Goal: Task Accomplishment & Management: Manage account settings

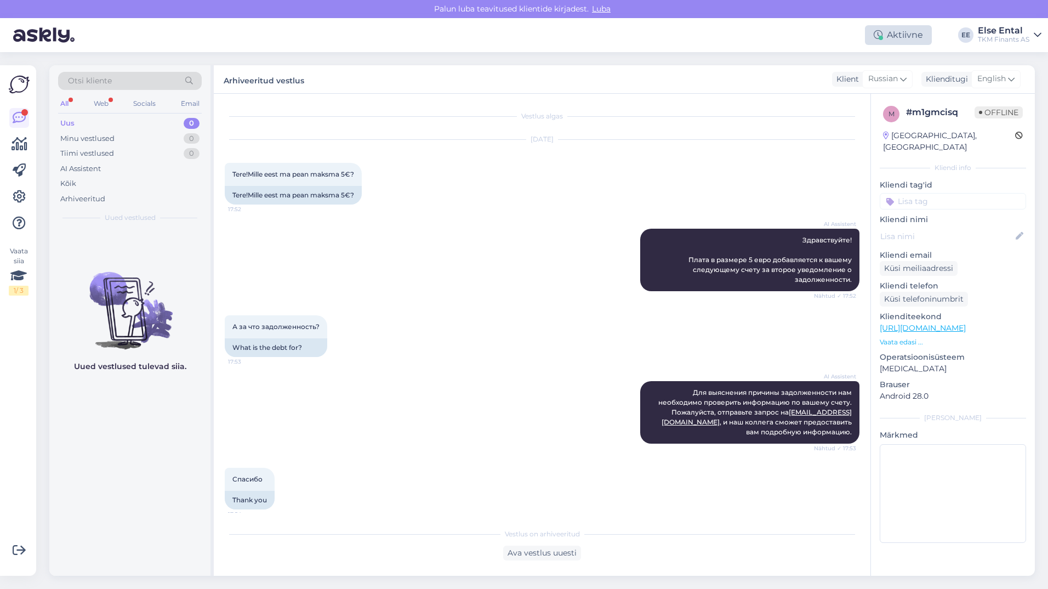
click at [901, 34] on div "Aktiivne" at bounding box center [898, 35] width 67 height 20
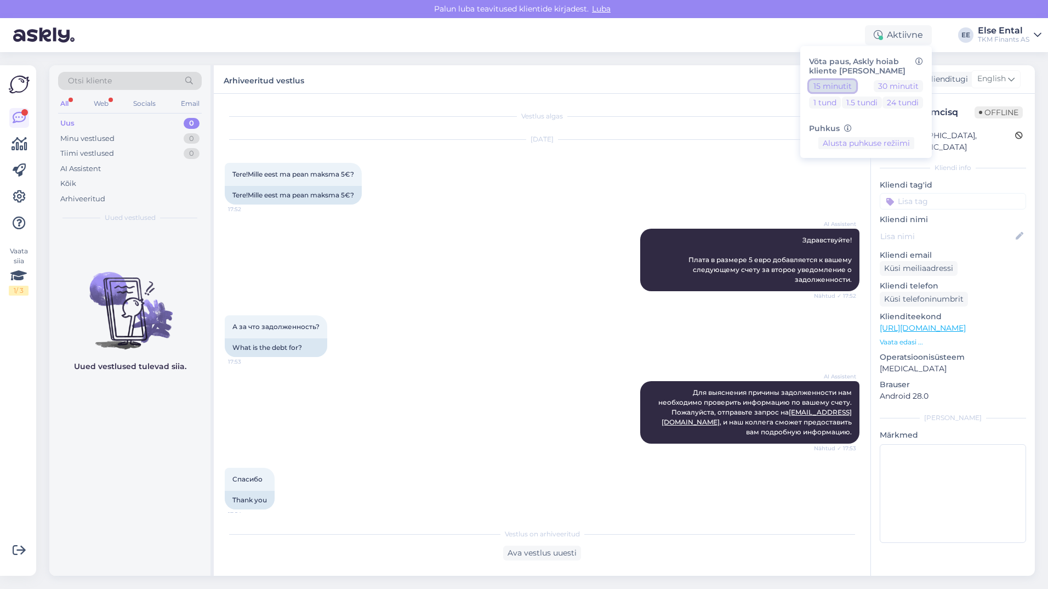
click at [846, 81] on button "15 minutit" at bounding box center [832, 86] width 47 height 12
click at [876, 172] on button "Lõpeta paus" at bounding box center [866, 178] width 55 height 12
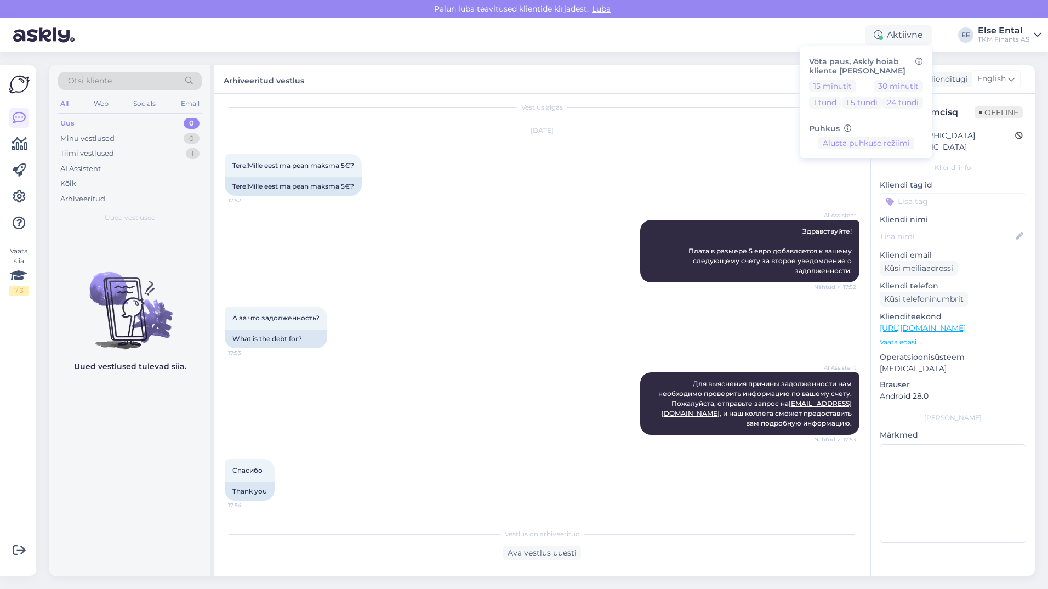
click at [100, 120] on div "Uus 0" at bounding box center [130, 123] width 144 height 15
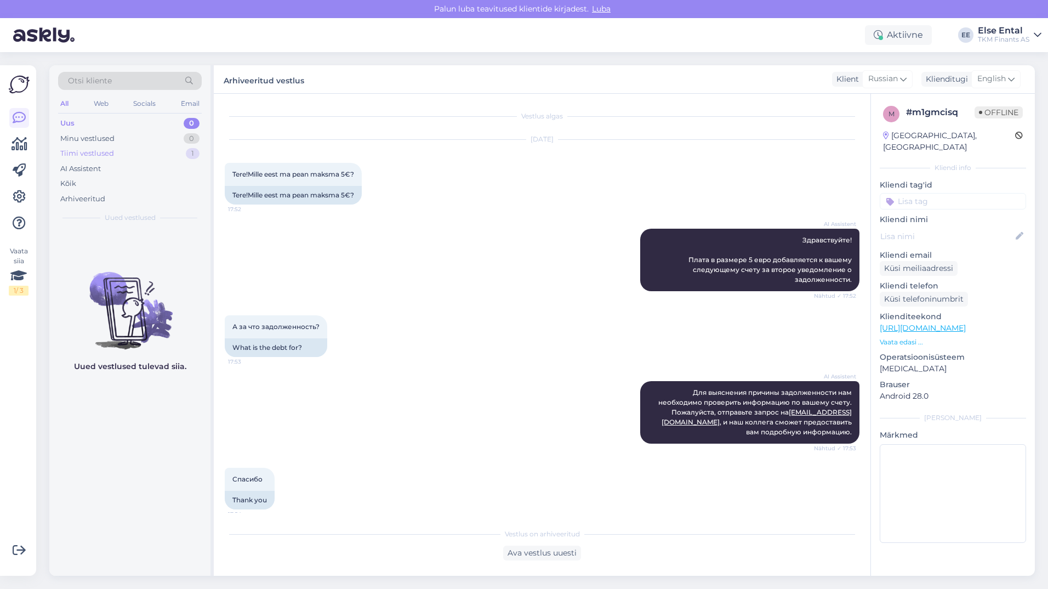
click at [93, 153] on div "Tiimi vestlused" at bounding box center [87, 153] width 54 height 11
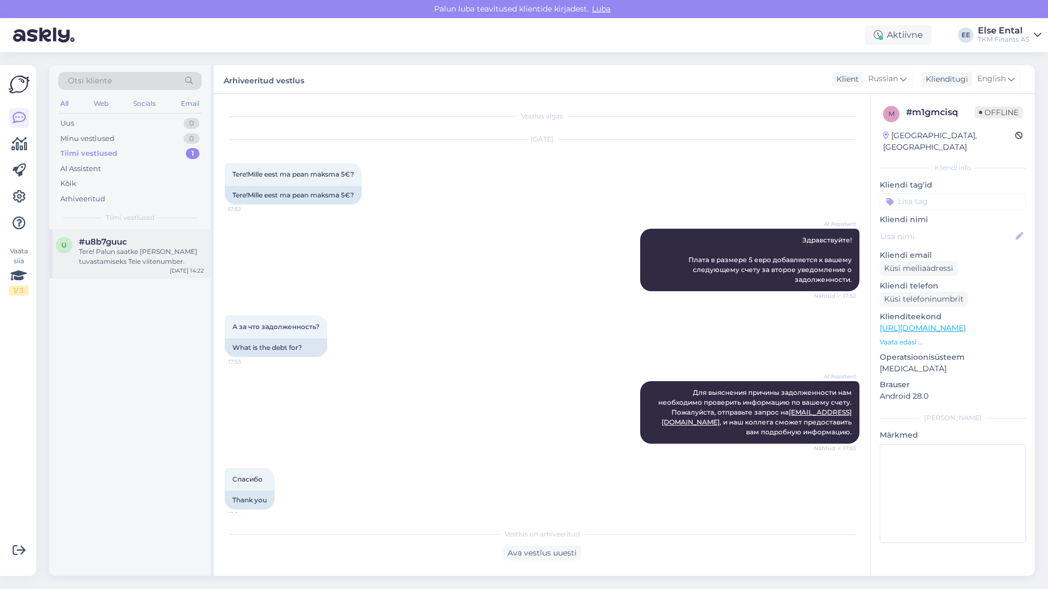
click at [105, 258] on div "Tere! Palun saatke [PERSON_NAME] tuvastamiseks Teie viitenumber." at bounding box center [141, 257] width 125 height 20
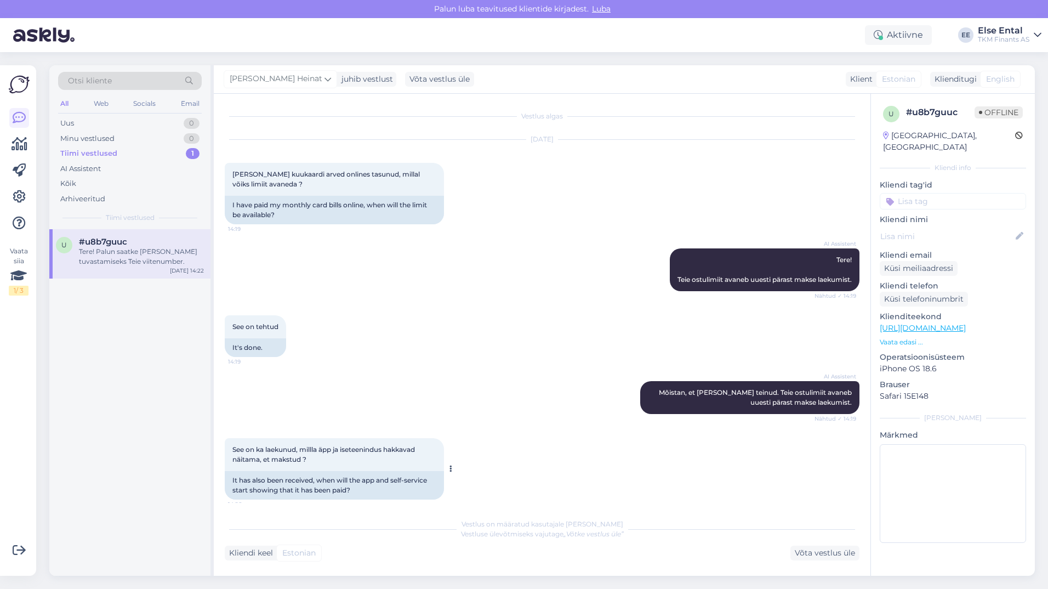
scroll to position [94, 0]
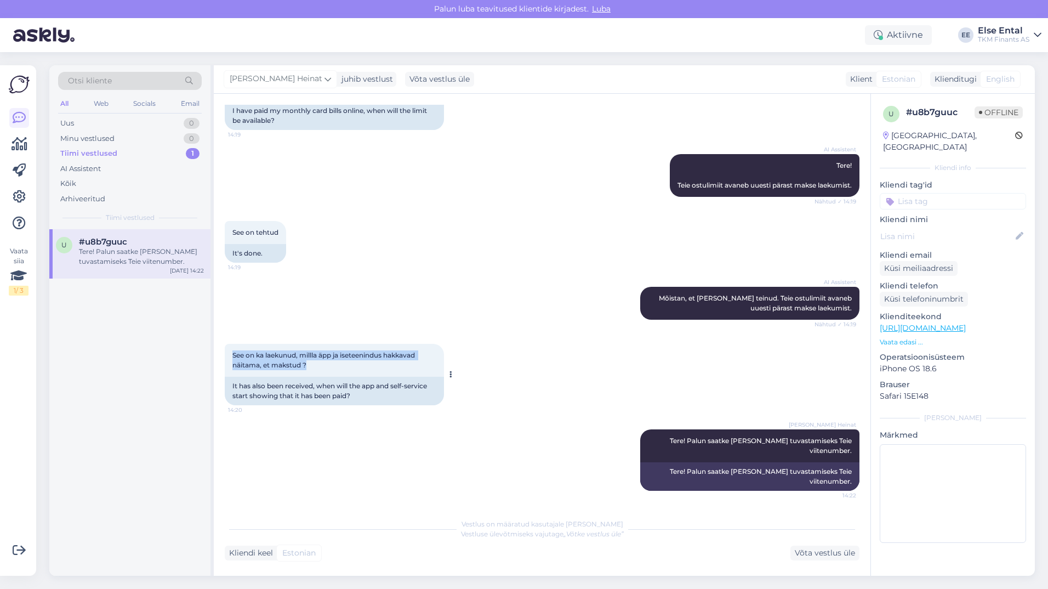
drag, startPoint x: 319, startPoint y: 370, endPoint x: 232, endPoint y: 357, distance: 87.6
click at [232, 357] on div "See on ka laekunud, millla äpp ja iseteenindus hakkavad näitama, et makstud ? 1…" at bounding box center [334, 360] width 219 height 33
click at [428, 303] on div "AI Assistent [PERSON_NAME], et [PERSON_NAME]. [PERSON_NAME] ostulimiit avaneb u…" at bounding box center [542, 303] width 635 height 57
click at [129, 198] on div "Arhiveeritud" at bounding box center [130, 198] width 144 height 15
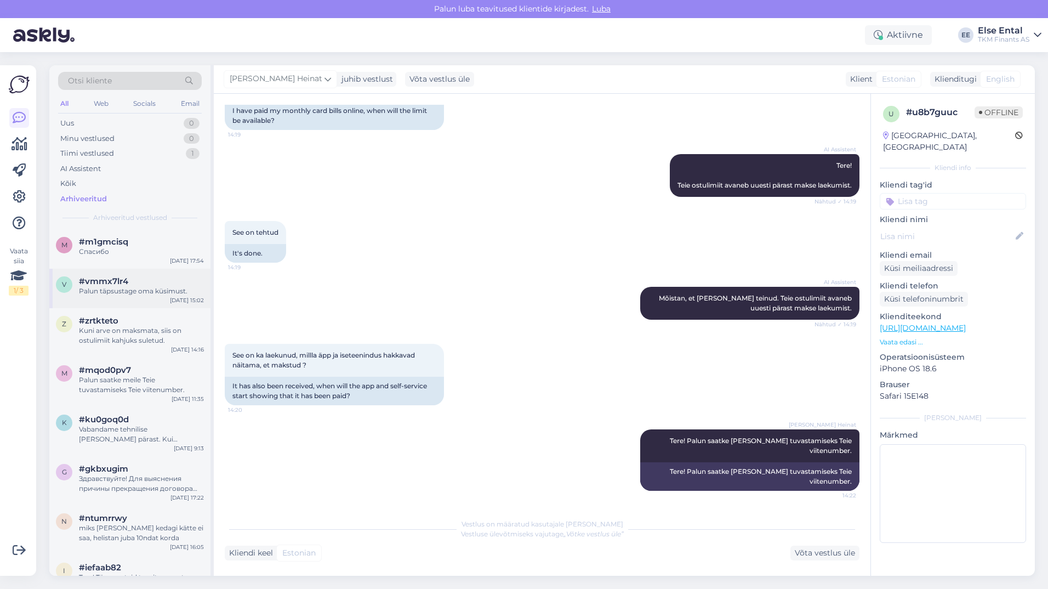
click at [147, 292] on div "Palun täpsustage oma küsimust." at bounding box center [141, 291] width 125 height 10
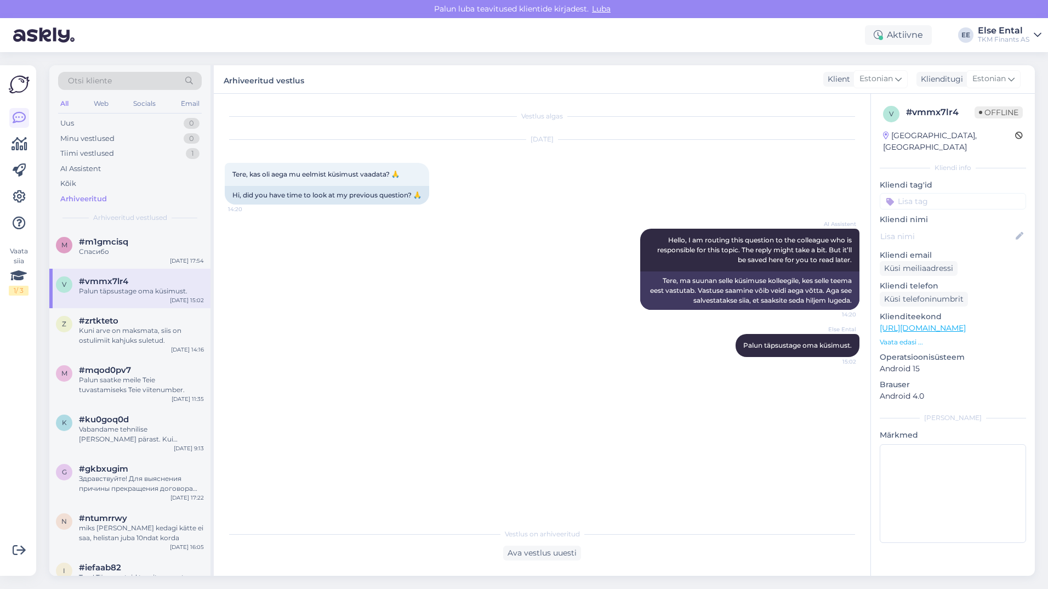
scroll to position [0, 0]
click at [129, 252] on div "Спасибо" at bounding box center [141, 252] width 125 height 10
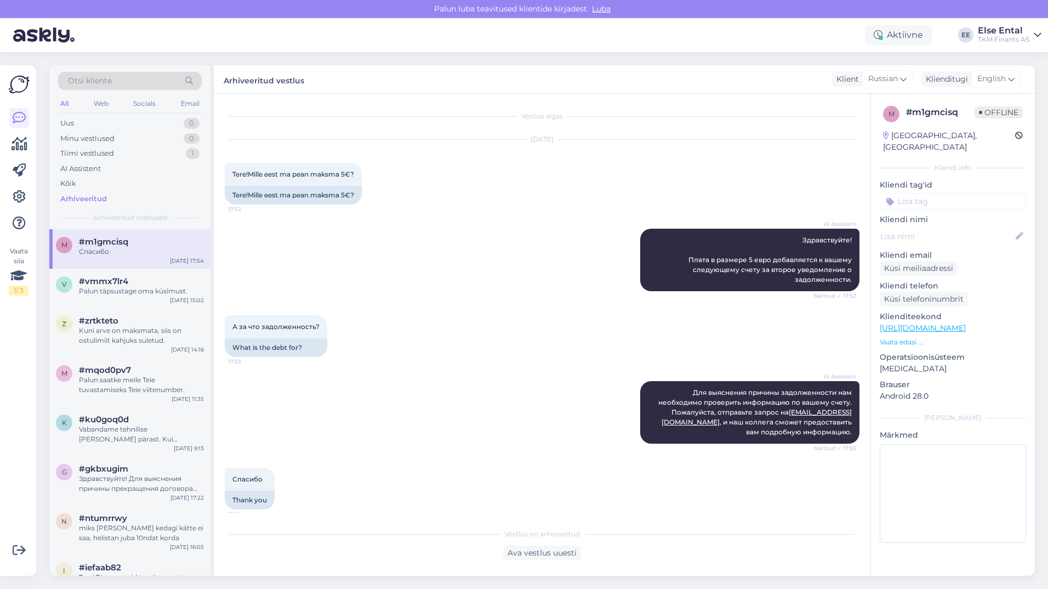
scroll to position [9, 0]
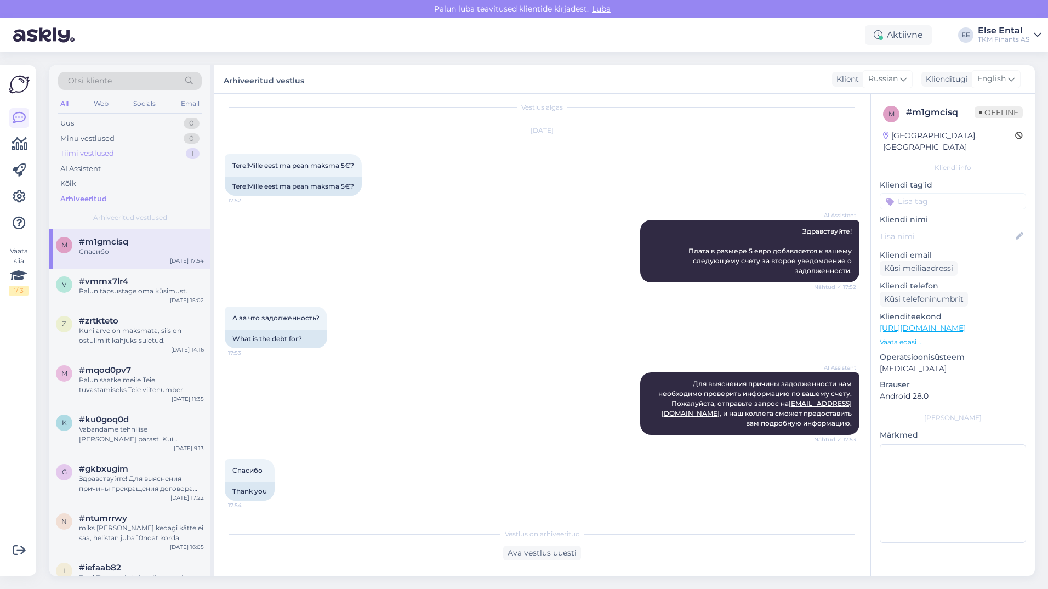
click at [104, 157] on div "Tiimi vestlused" at bounding box center [87, 153] width 54 height 11
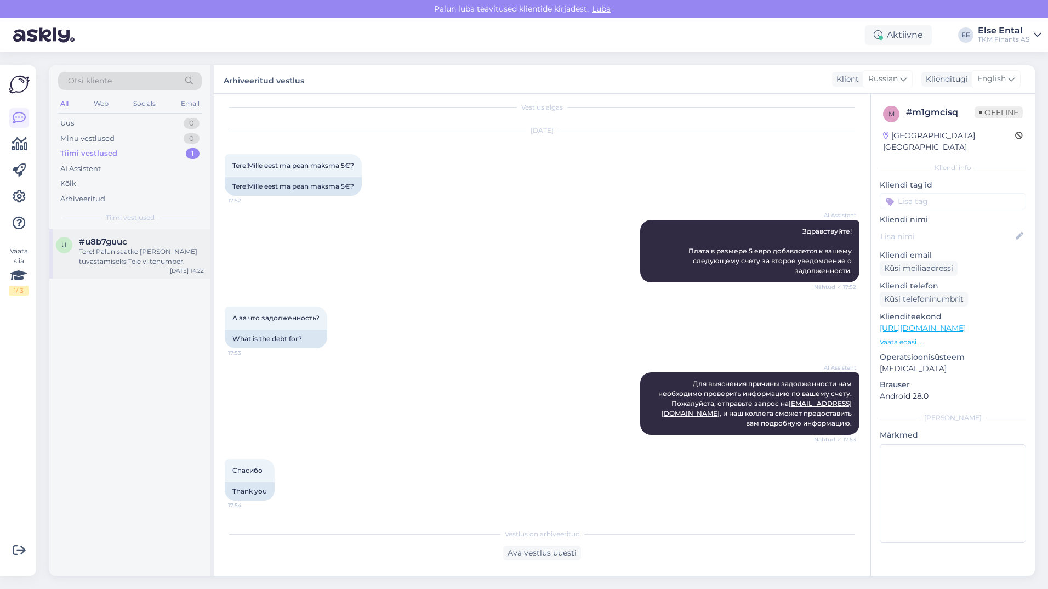
click at [144, 255] on div "Tere! Palun saatke [PERSON_NAME] tuvastamiseks Teie viitenumber." at bounding box center [141, 257] width 125 height 20
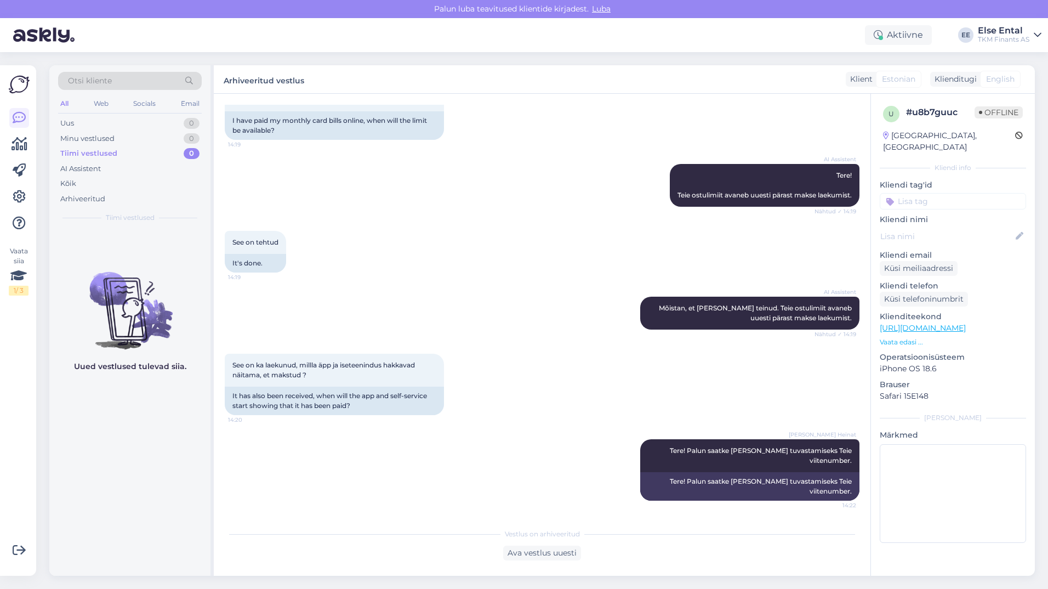
scroll to position [84, 0]
click at [91, 124] on div "Uus 0" at bounding box center [130, 123] width 144 height 15
click at [13, 116] on icon at bounding box center [19, 117] width 13 height 13
click at [1001, 77] on span "English" at bounding box center [1000, 79] width 29 height 12
click at [956, 77] on div "Klienditugi" at bounding box center [953, 79] width 47 height 12
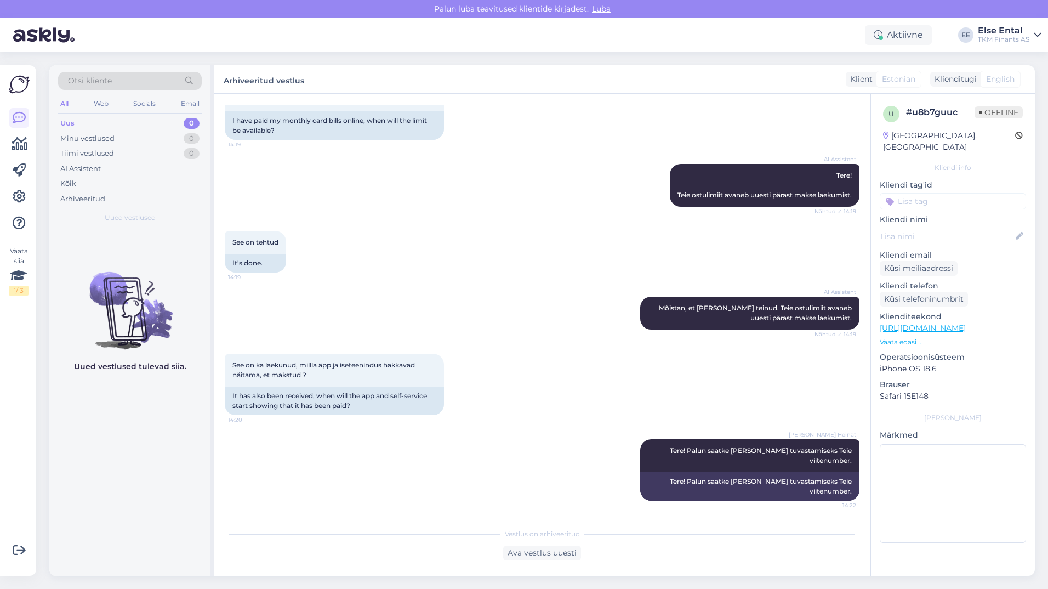
click at [999, 35] on div "TKM Finants AS" at bounding box center [1004, 39] width 52 height 9
click at [736, 34] on div "Aktiivne Võta paus, Askly hoiab kliente [PERSON_NAME] 15 minutit 30 minutit 1 t…" at bounding box center [524, 35] width 1048 height 34
click at [895, 35] on div "Aktiivne" at bounding box center [898, 35] width 67 height 20
click at [719, 36] on div "Aktiivne Võta paus, Askly hoiab kliente [PERSON_NAME] 15 minutit 30 minutit 1 t…" at bounding box center [524, 35] width 1048 height 34
click at [20, 228] on icon at bounding box center [19, 223] width 13 height 13
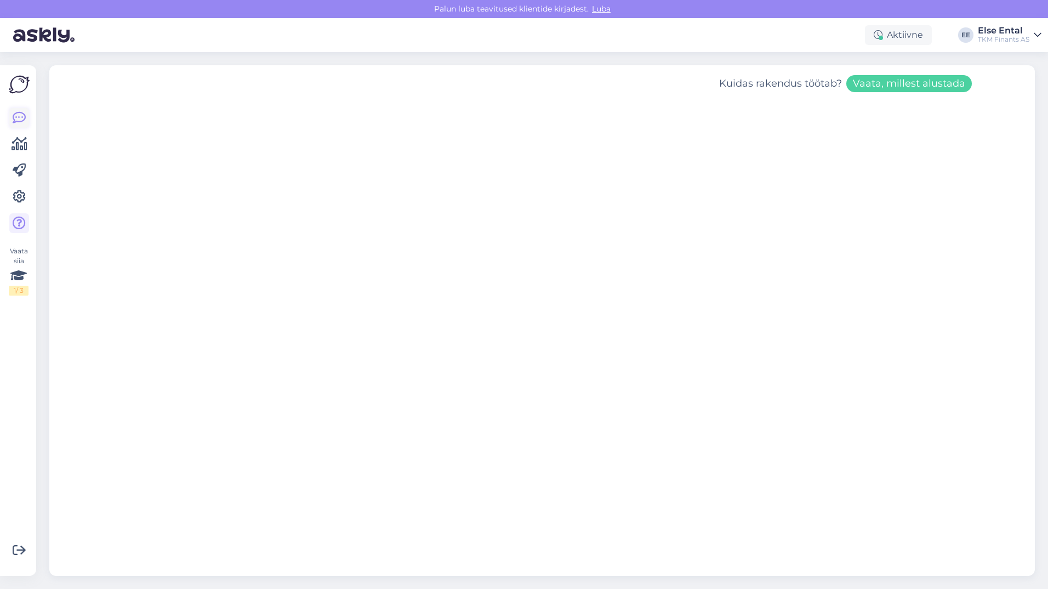
click at [20, 118] on icon at bounding box center [19, 117] width 13 height 13
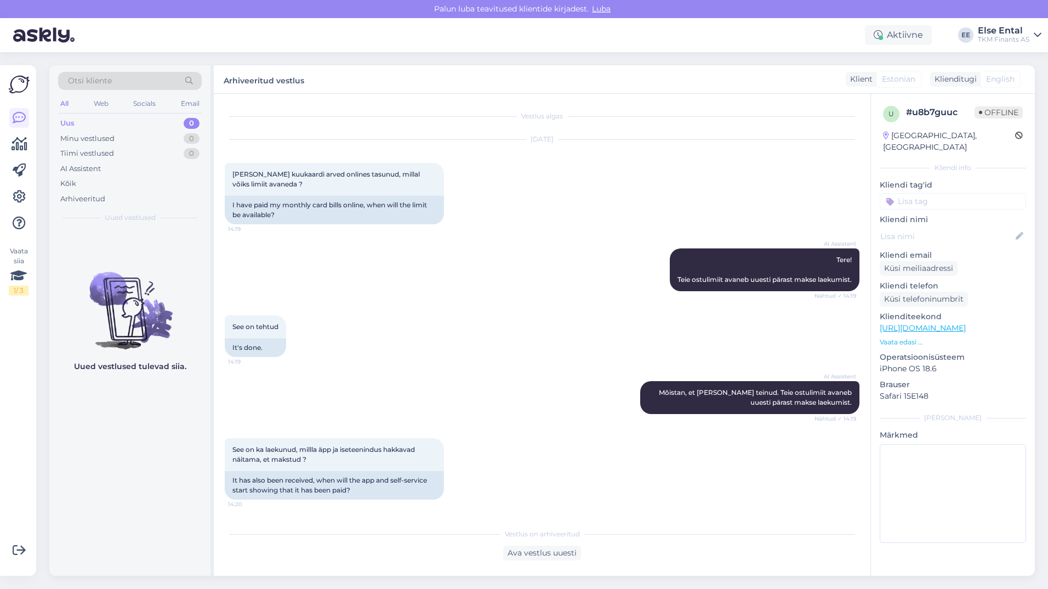
scroll to position [84, 0]
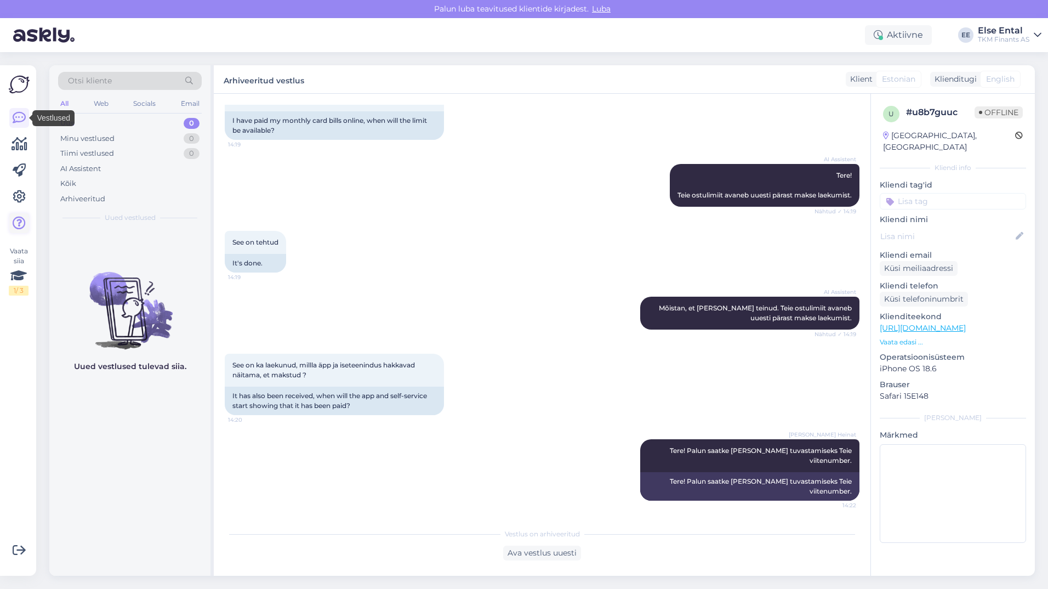
click at [21, 224] on icon at bounding box center [19, 223] width 13 height 13
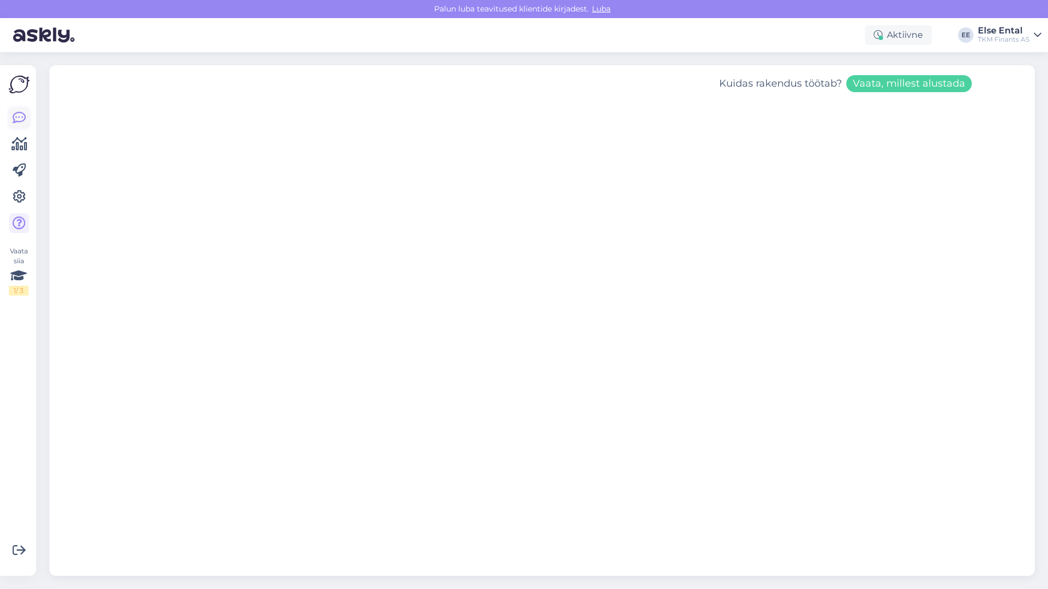
click at [18, 113] on icon at bounding box center [19, 117] width 13 height 13
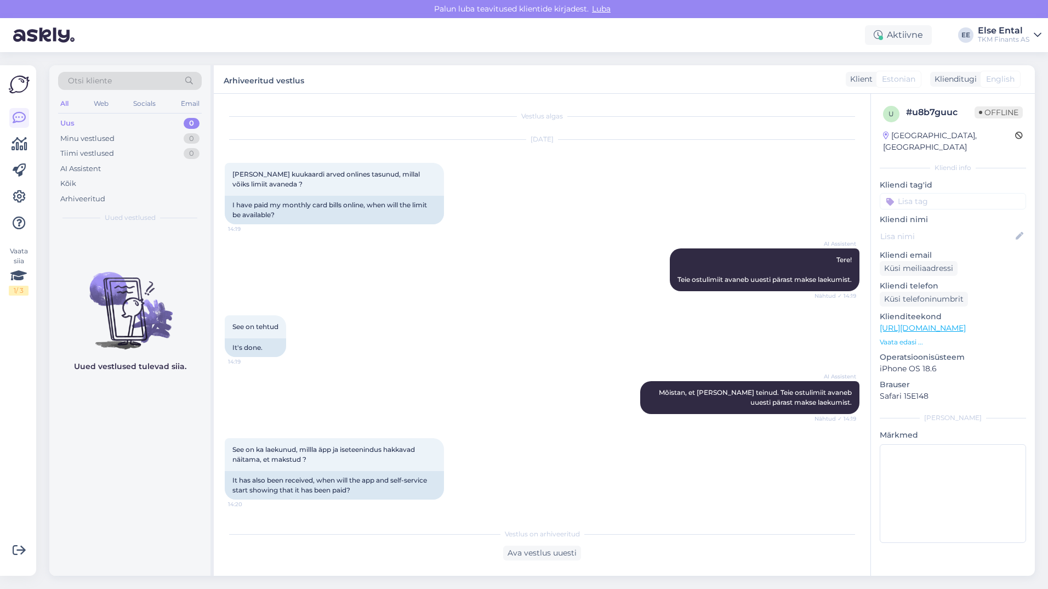
scroll to position [84, 0]
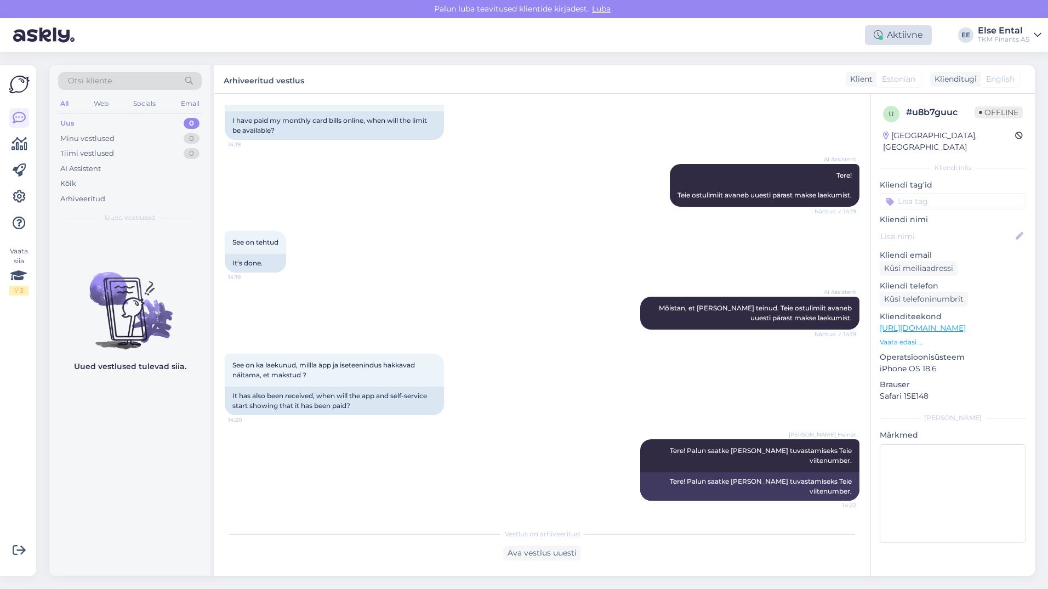
click at [891, 35] on div "Aktiivne" at bounding box center [898, 35] width 67 height 20
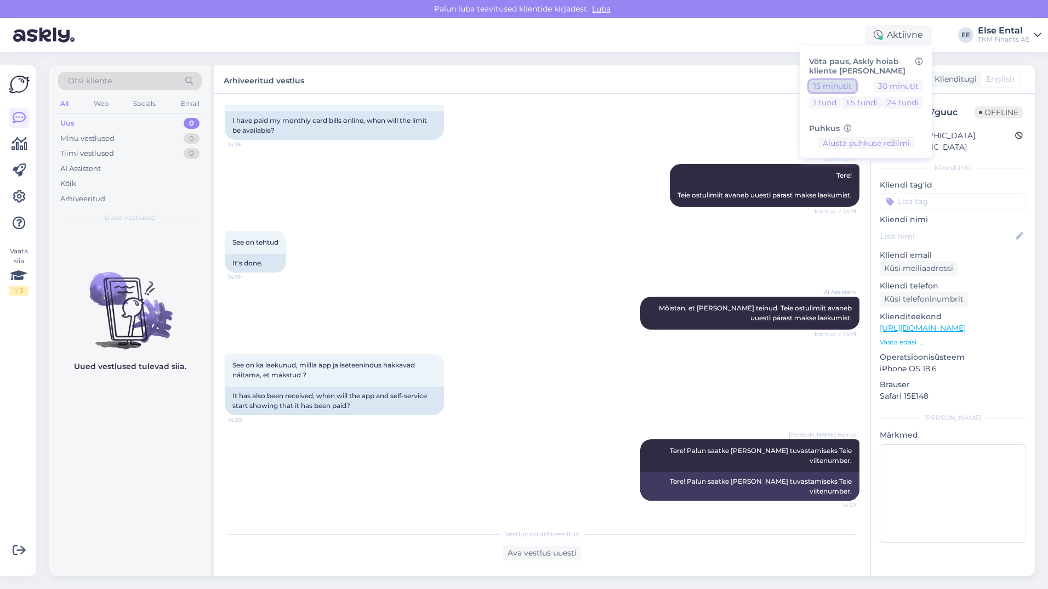
click at [847, 84] on button "15 minutit" at bounding box center [832, 86] width 47 height 12
click at [878, 180] on button "Lõpeta paus" at bounding box center [866, 178] width 55 height 12
click at [588, 359] on div "See on ka laekunud, millla äpp ja iseteenindus hakkavad näitama, et makstud ? 1…" at bounding box center [542, 385] width 635 height 86
click at [73, 122] on div "Uus" at bounding box center [67, 123] width 14 height 11
click at [75, 125] on div "Uus 0" at bounding box center [130, 123] width 144 height 15
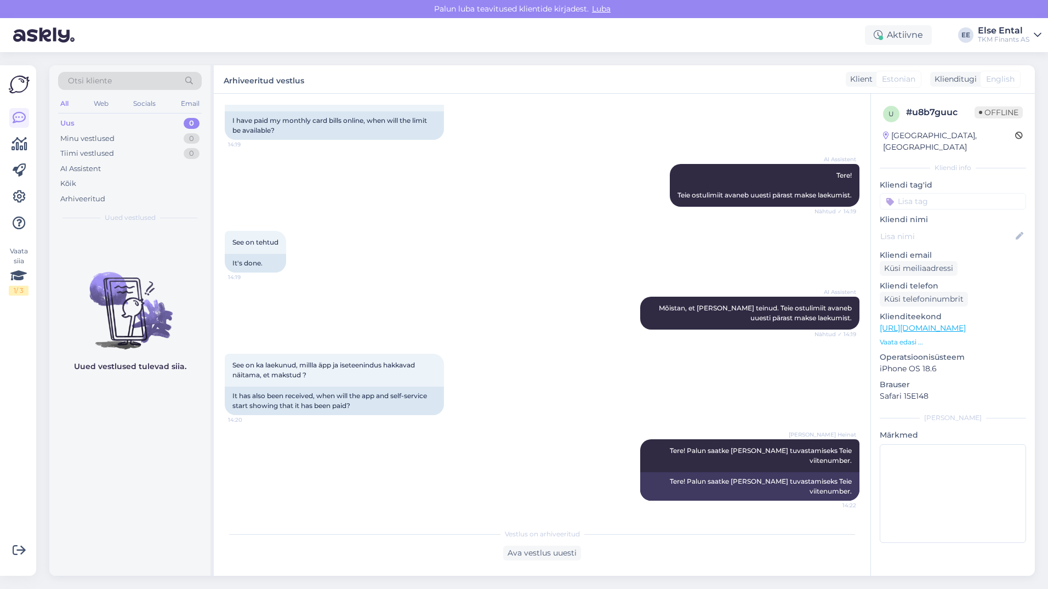
scroll to position [0, 0]
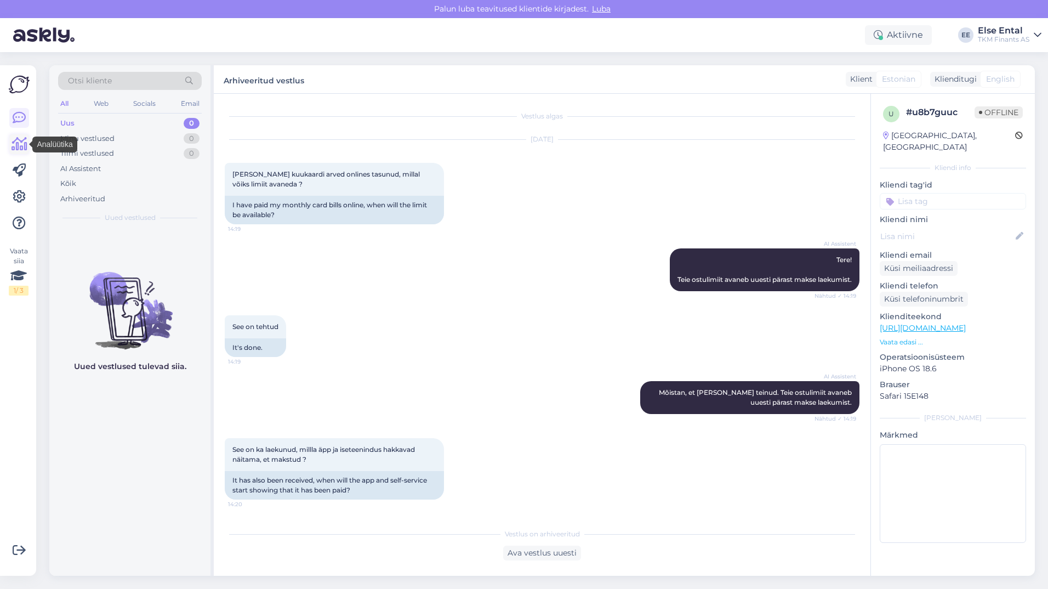
click at [17, 147] on icon at bounding box center [20, 144] width 16 height 13
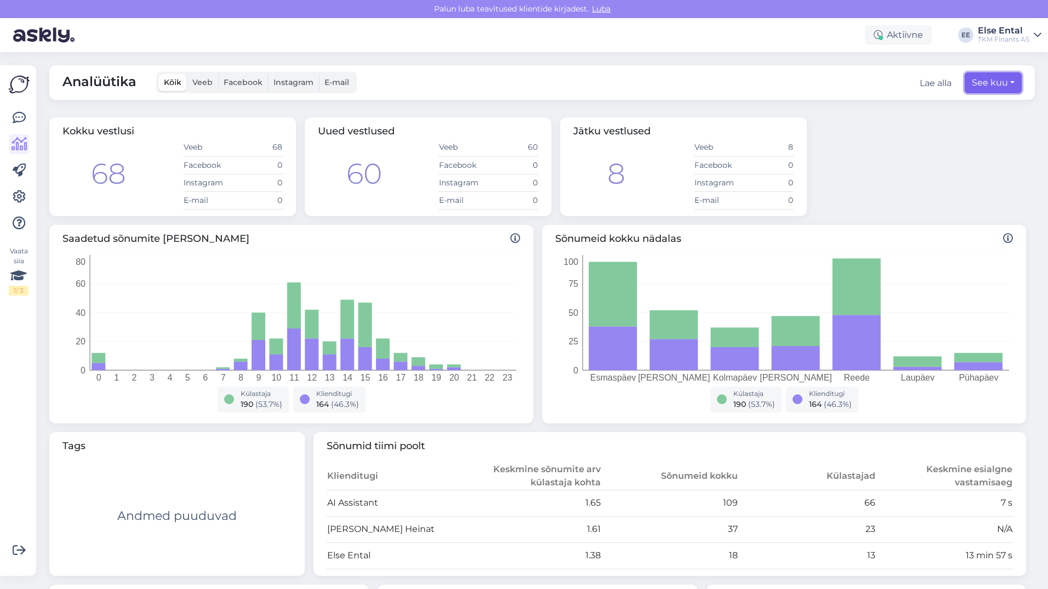
click at [993, 87] on button "See kuu" at bounding box center [993, 82] width 57 height 21
select select "7"
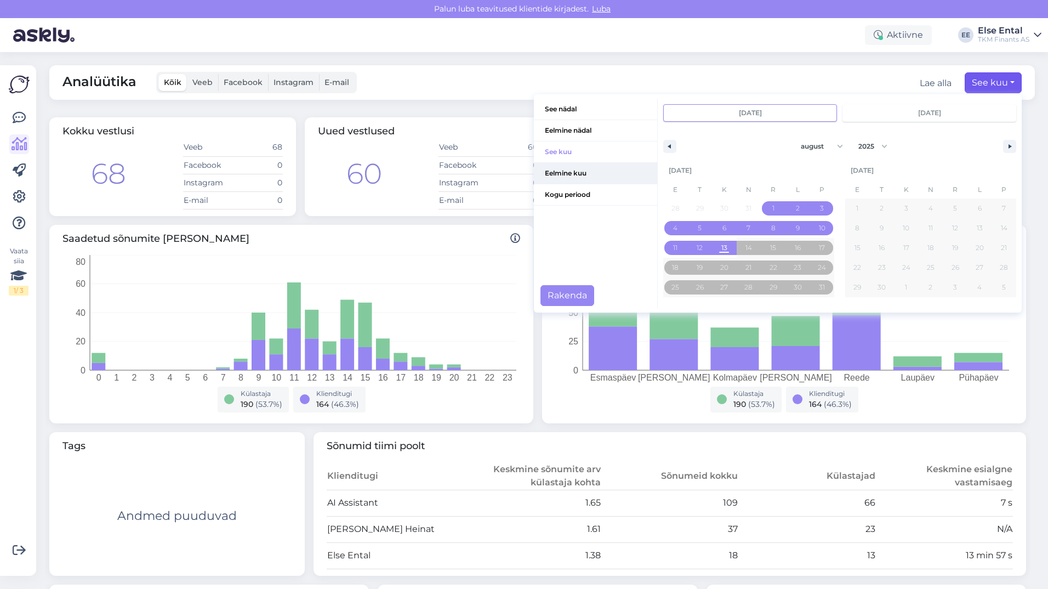
click at [562, 175] on span "Eelmine kuu" at bounding box center [595, 173] width 123 height 21
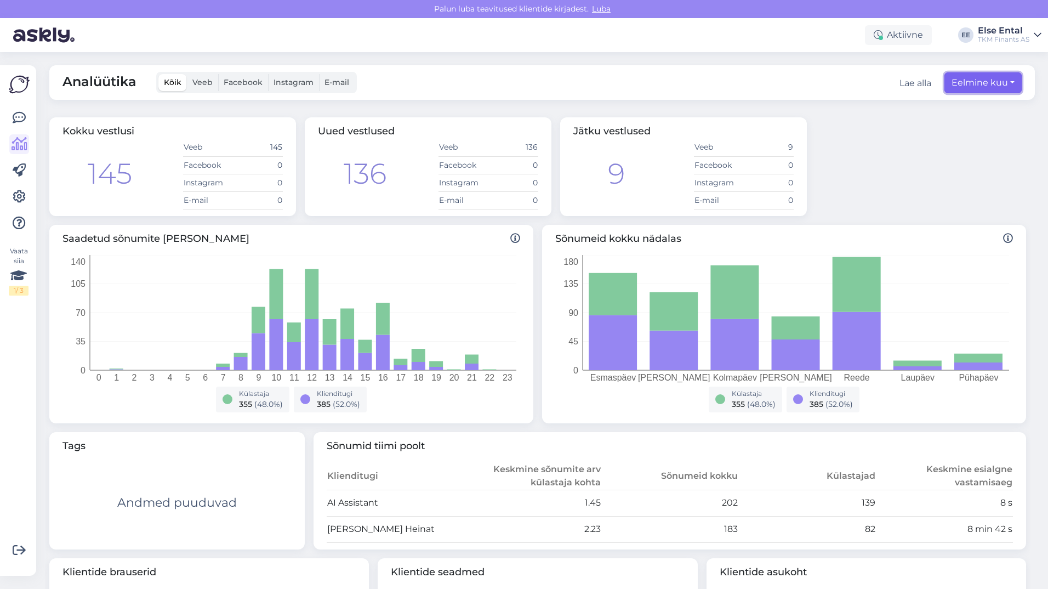
click at [948, 83] on button "Eelmine kuu" at bounding box center [983, 82] width 77 height 21
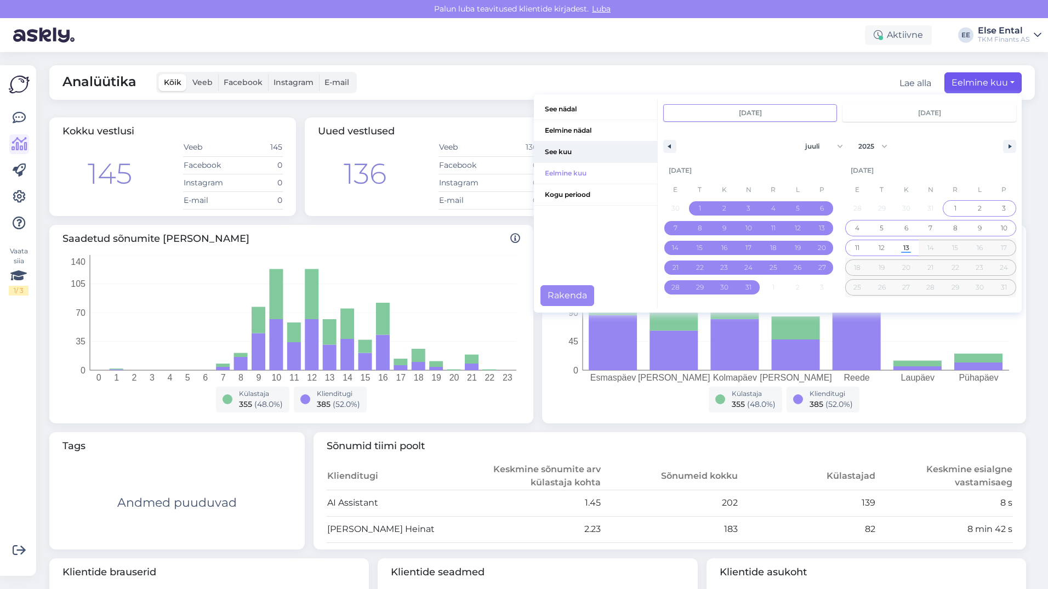
click at [556, 147] on span "See kuu" at bounding box center [595, 151] width 123 height 21
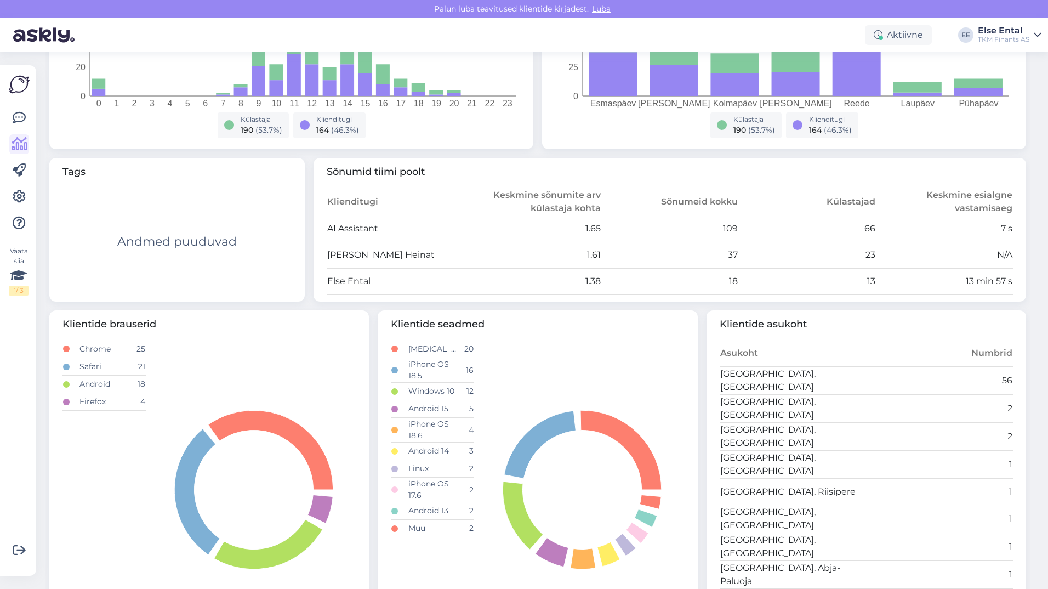
scroll to position [340, 0]
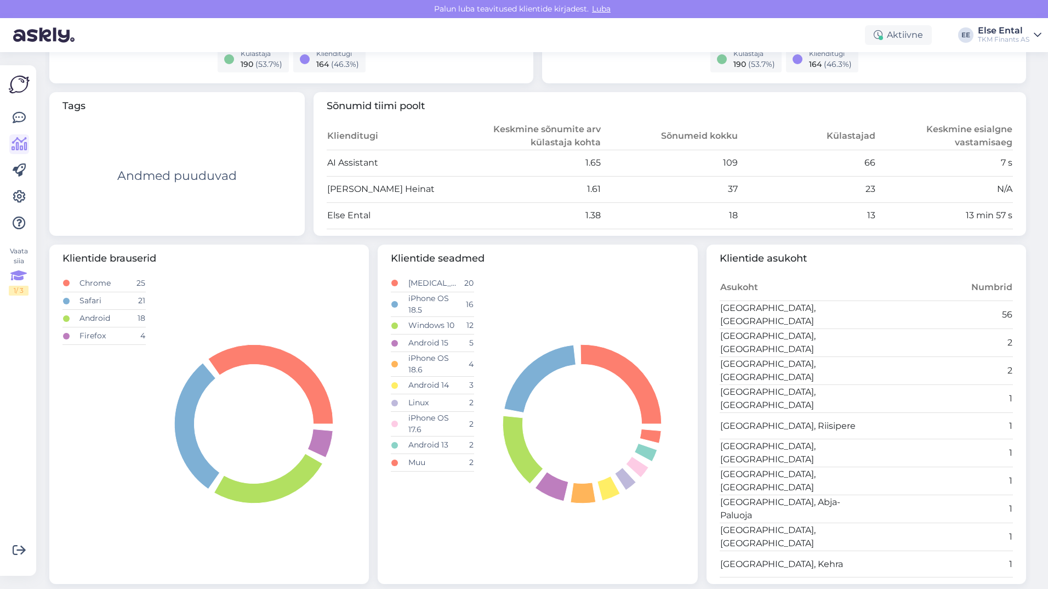
click at [18, 254] on div "Vaata siia 1 / 3" at bounding box center [19, 270] width 20 height 49
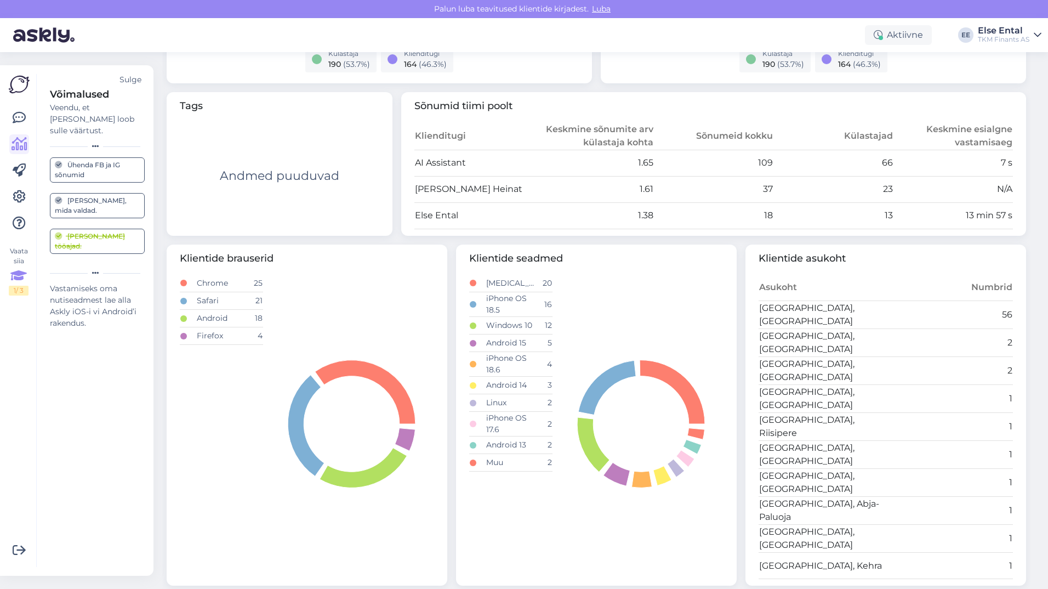
click at [131, 79] on div "Sulge" at bounding box center [131, 80] width 22 height 12
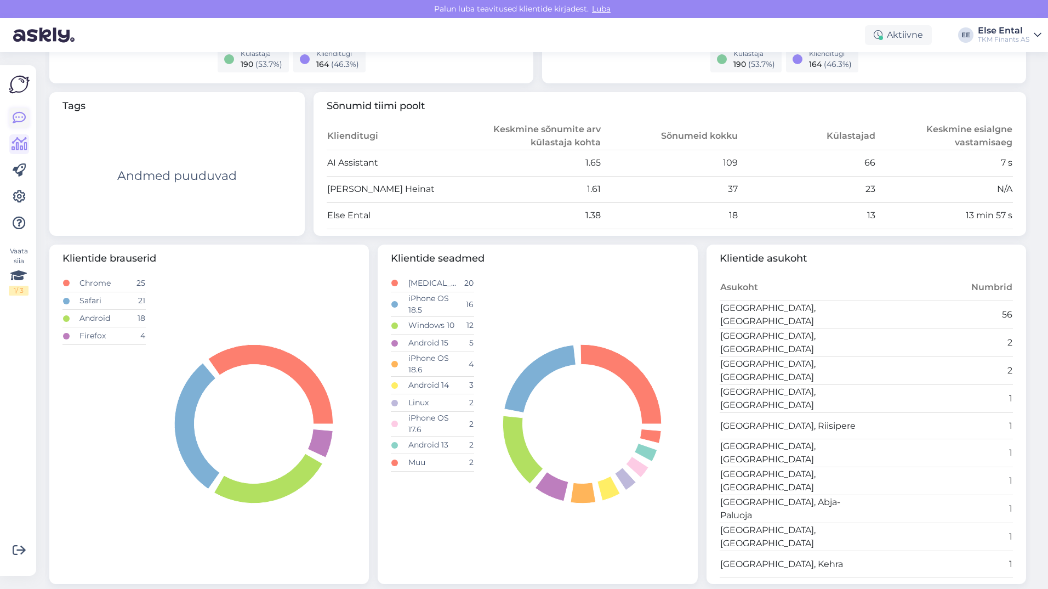
click at [18, 124] on icon at bounding box center [19, 117] width 13 height 13
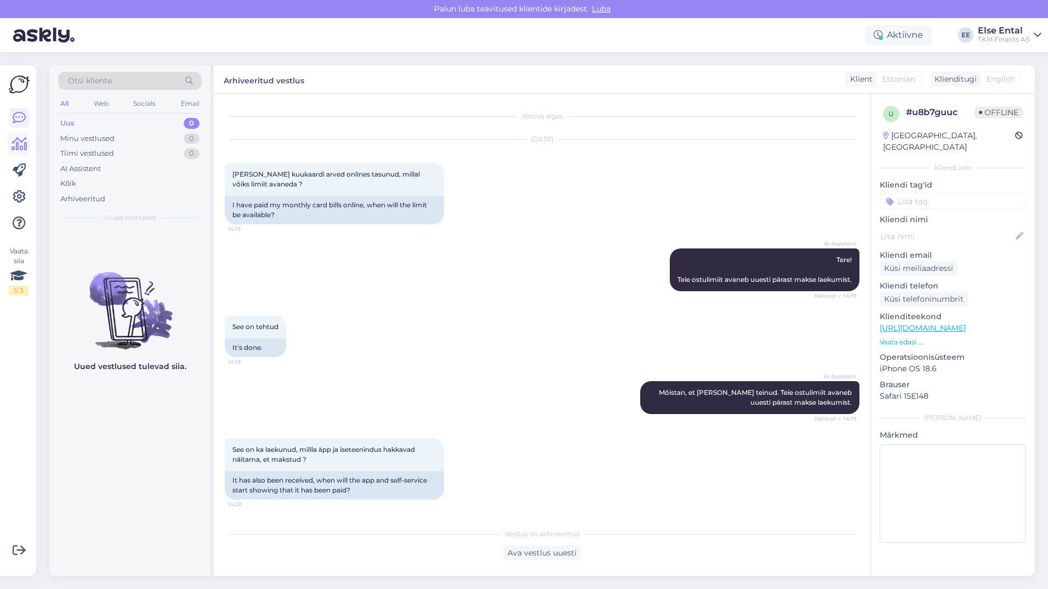
scroll to position [84, 0]
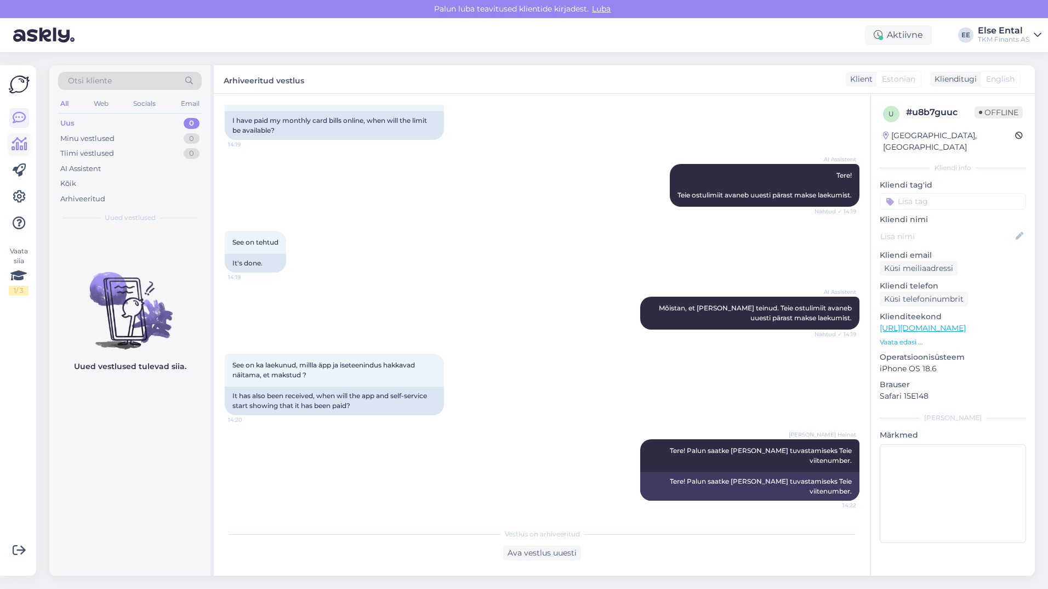
click at [19, 142] on icon at bounding box center [20, 144] width 16 height 13
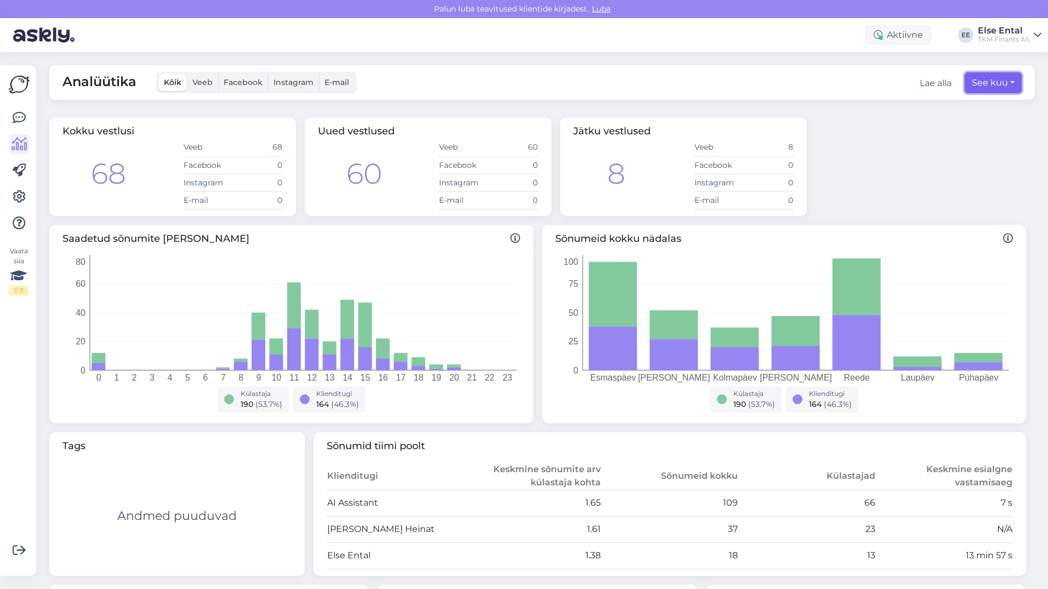
click at [990, 79] on button "See kuu" at bounding box center [993, 82] width 57 height 21
select select "7"
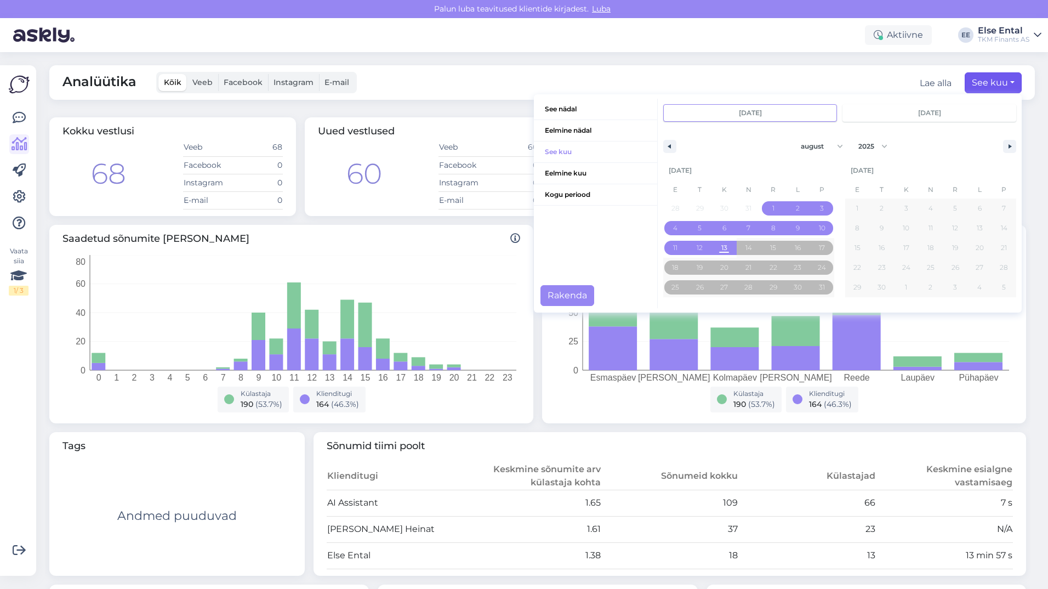
click at [706, 119] on input "[DATE]" at bounding box center [750, 113] width 173 height 16
click at [780, 108] on input "[DATE]" at bounding box center [750, 113] width 173 height 16
click at [736, 110] on input "[DATE]" at bounding box center [750, 113] width 173 height 16
click at [740, 114] on input "[DATE]" at bounding box center [750, 113] width 173 height 16
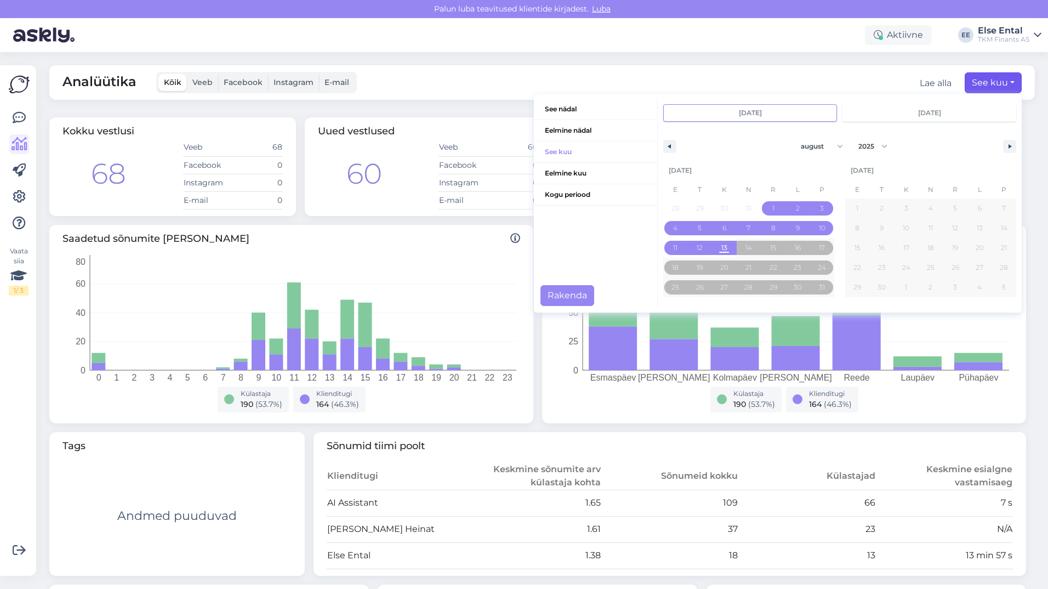
drag, startPoint x: 743, startPoint y: 113, endPoint x: 725, endPoint y: 112, distance: 18.7
click at [725, 112] on input "[DATE]" at bounding box center [750, 113] width 173 height 16
click at [575, 197] on span "Kogu periood" at bounding box center [595, 194] width 123 height 21
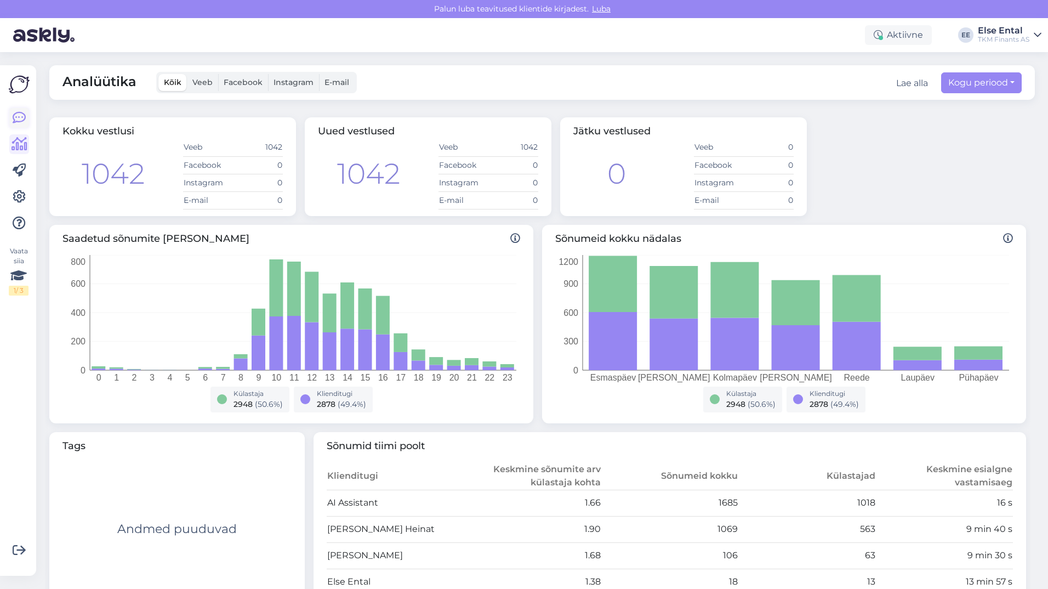
click at [18, 125] on link at bounding box center [19, 118] width 20 height 20
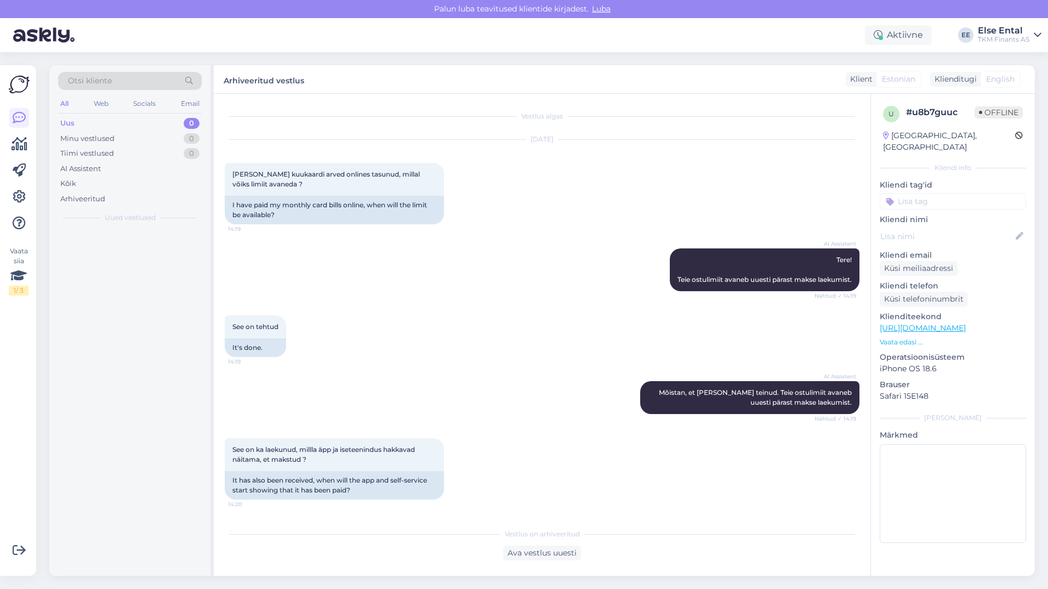
scroll to position [84, 0]
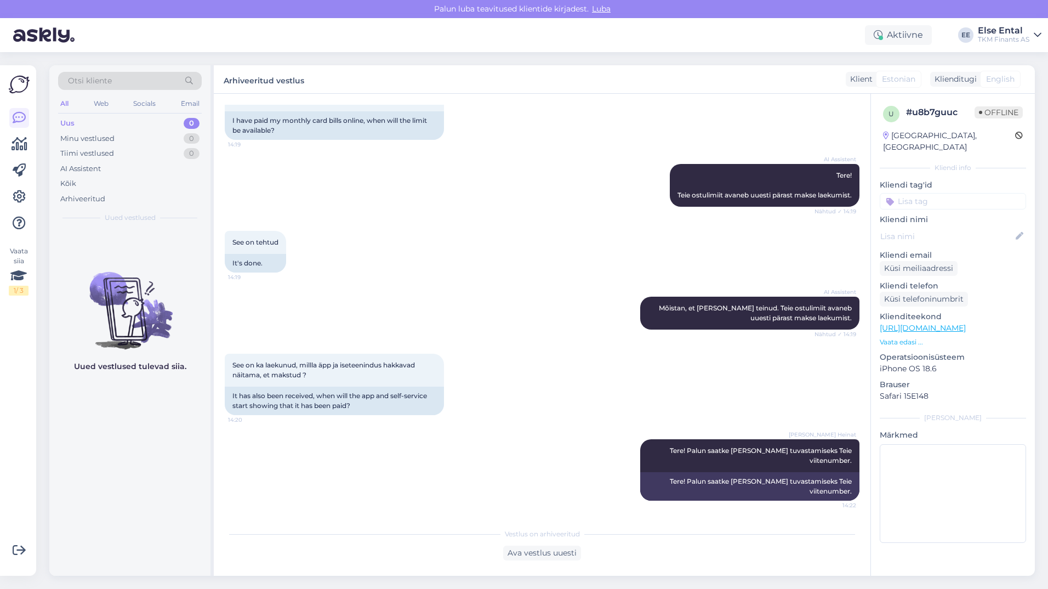
click at [458, 164] on div "AI Assistent Tere! Teie ostulimiit avaneb uuesti pärast makse laekumist. Nähtud…" at bounding box center [542, 185] width 635 height 67
click at [896, 32] on div "Aktiivne" at bounding box center [898, 35] width 67 height 20
drag, startPoint x: 702, startPoint y: 41, endPoint x: 630, endPoint y: 192, distance: 168.2
click at [702, 41] on div "Aktiivne Võta paus, Askly hoiab kliente [PERSON_NAME] 15 minutit 30 minutit 1 t…" at bounding box center [524, 35] width 1048 height 34
click at [417, 544] on div "Vestlus on arhiveeritud Ava vestlus uuesti" at bounding box center [542, 541] width 635 height 38
